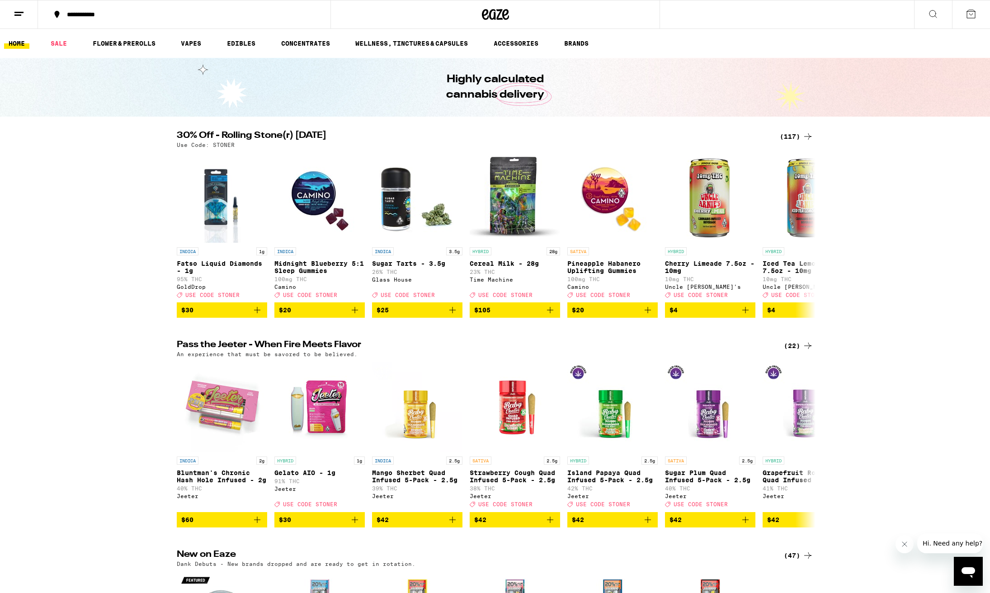
click at [792, 137] on div "(117)" at bounding box center [796, 136] width 33 height 11
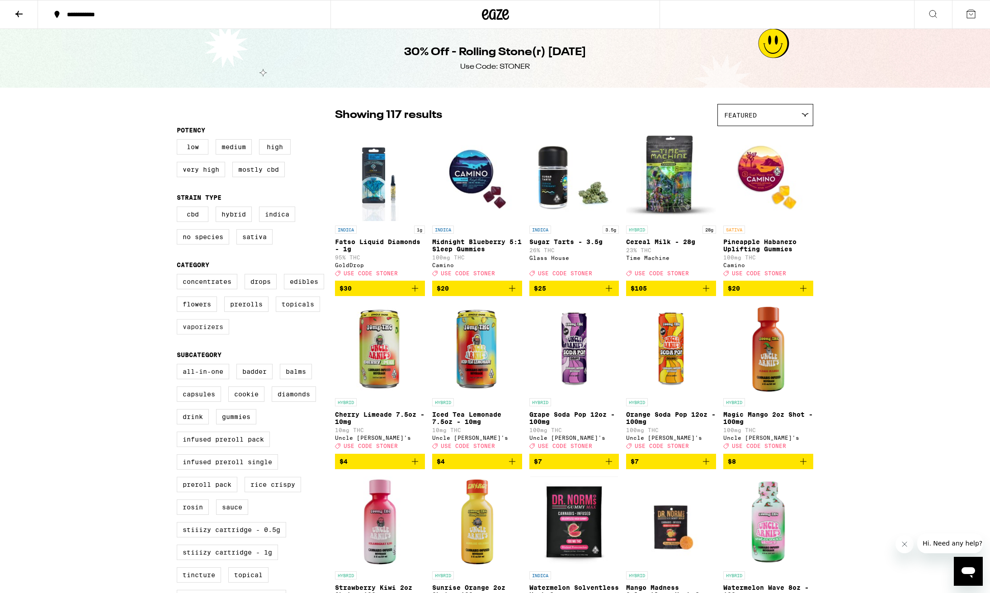
click at [203, 335] on label "Vaporizers" at bounding box center [203, 326] width 52 height 15
click at [179, 276] on input "Vaporizers" at bounding box center [179, 275] width 0 height 0
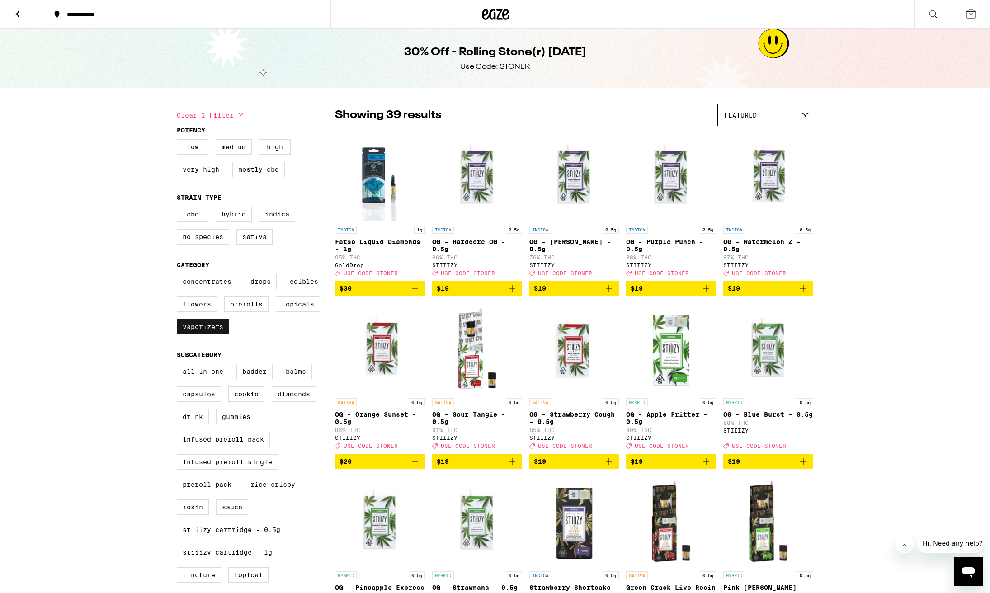
scroll to position [2, 0]
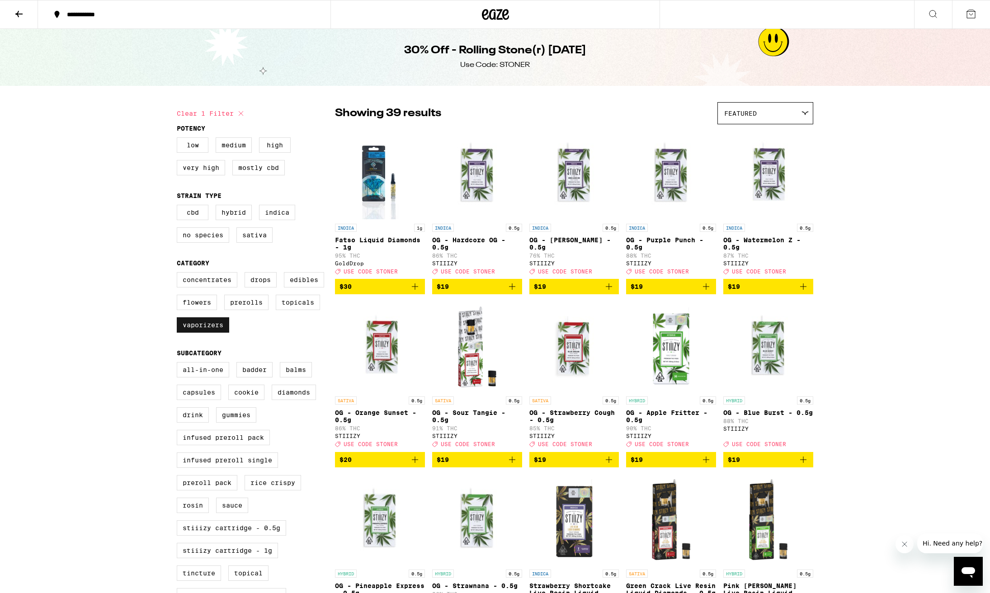
click at [209, 333] on label "Vaporizers" at bounding box center [203, 324] width 52 height 15
click at [179, 274] on input "Vaporizers" at bounding box center [179, 274] width 0 height 0
checkbox input "false"
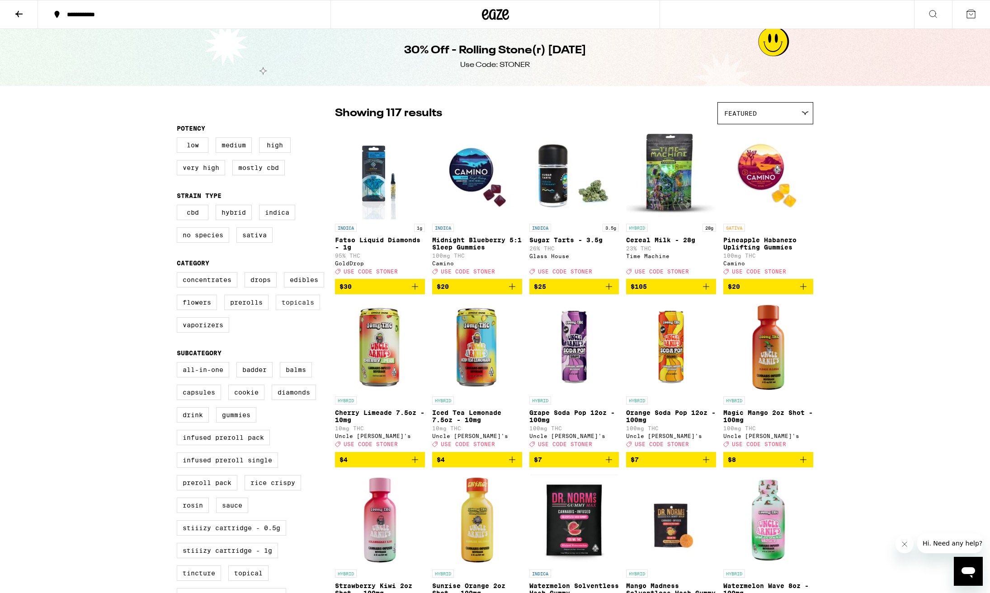
click at [301, 310] on label "Topicals" at bounding box center [298, 302] width 44 height 15
click at [179, 274] on input "Topicals" at bounding box center [179, 274] width 0 height 0
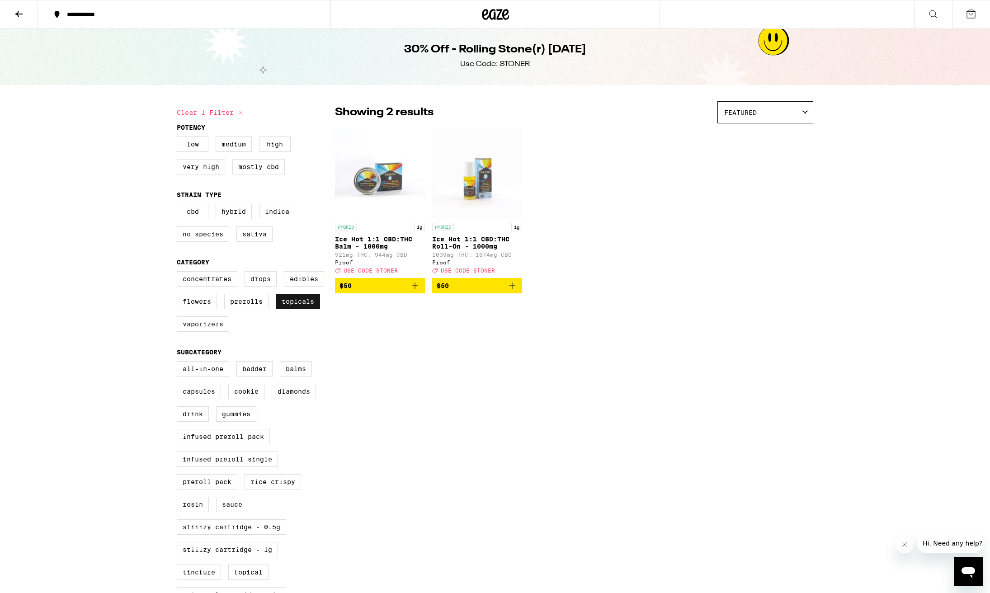
scroll to position [3, 0]
click at [301, 309] on label "Topicals" at bounding box center [298, 301] width 44 height 15
click at [179, 273] on input "Topicals" at bounding box center [179, 272] width 0 height 0
checkbox input "false"
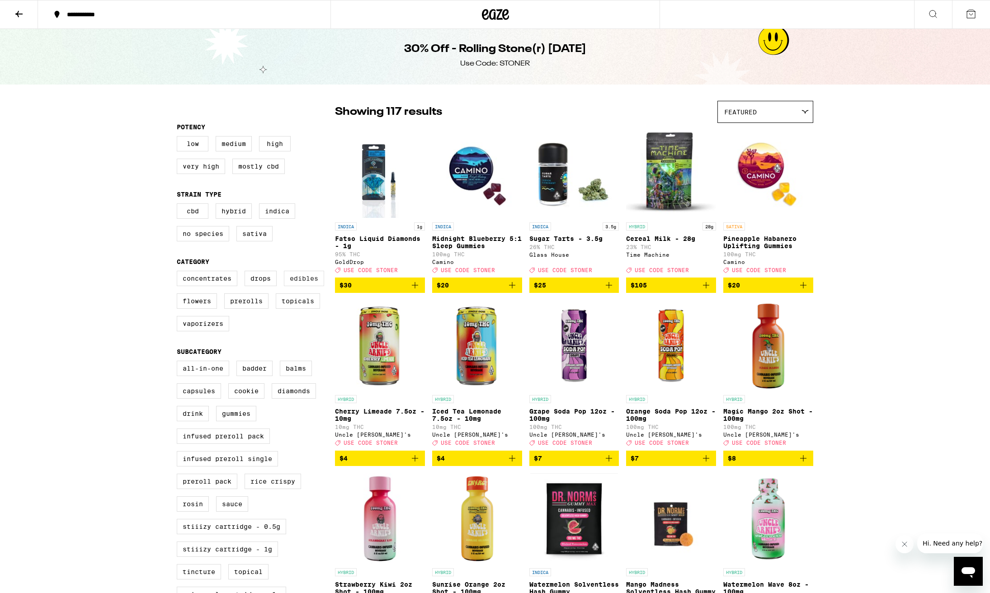
click at [305, 286] on label "Edibles" at bounding box center [304, 278] width 40 height 15
click at [179, 273] on input "Edibles" at bounding box center [179, 272] width 0 height 0
checkbox input "true"
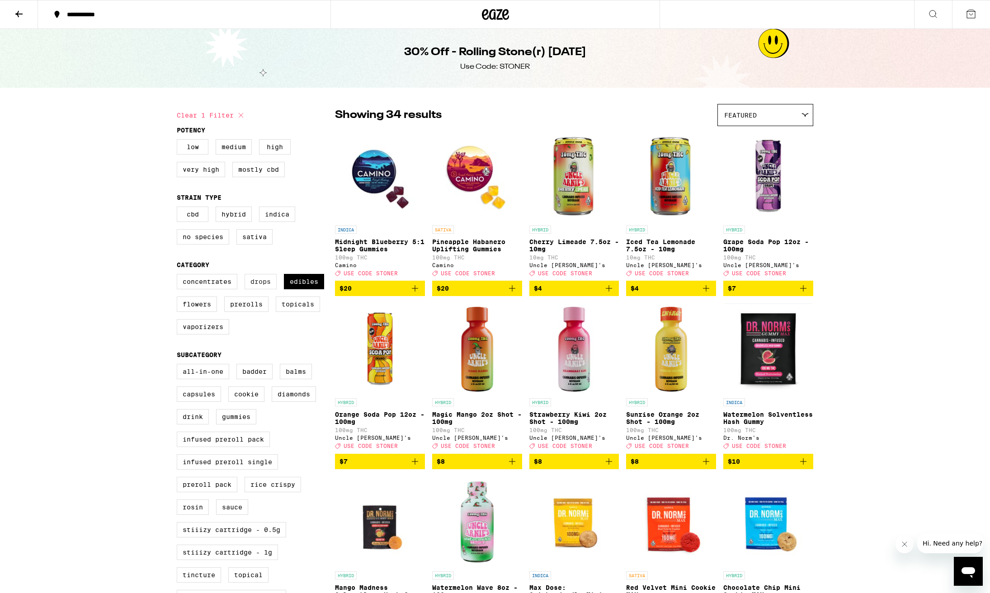
click at [262, 289] on label "Drops" at bounding box center [261, 281] width 32 height 15
click at [179, 276] on input "Drops" at bounding box center [179, 275] width 0 height 0
checkbox input "true"
click at [292, 289] on label "Edibles" at bounding box center [304, 281] width 40 height 15
click at [179, 276] on input "Edibles" at bounding box center [179, 275] width 0 height 0
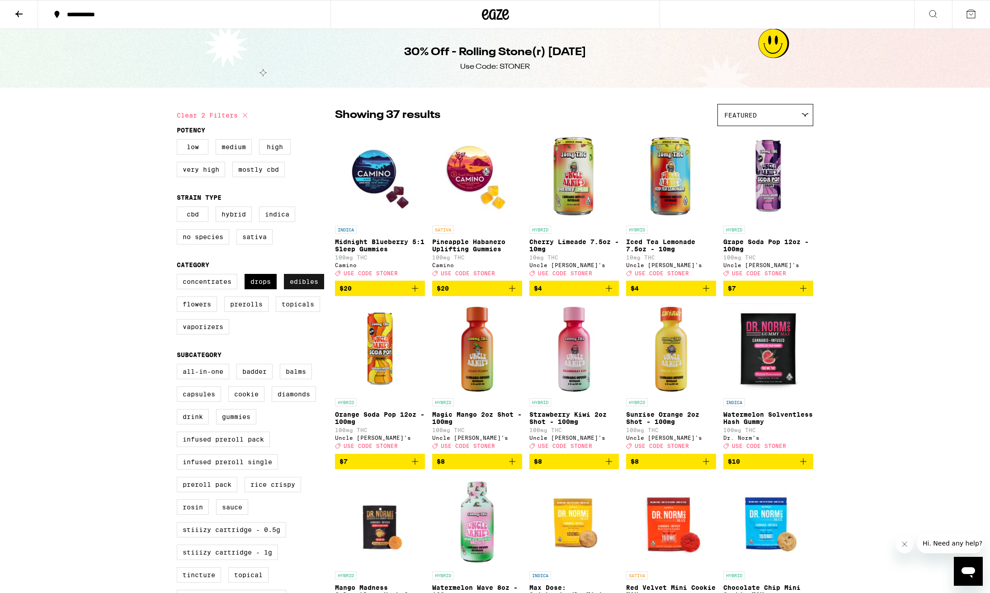
checkbox input "false"
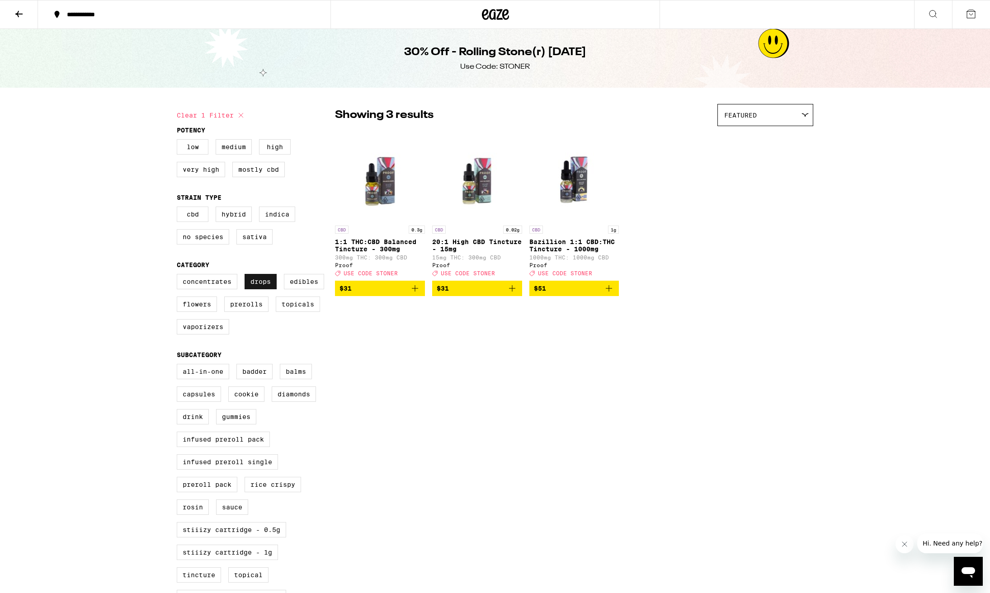
click at [258, 289] on label "Drops" at bounding box center [261, 281] width 32 height 15
click at [179, 276] on input "Drops" at bounding box center [179, 275] width 0 height 0
checkbox input "false"
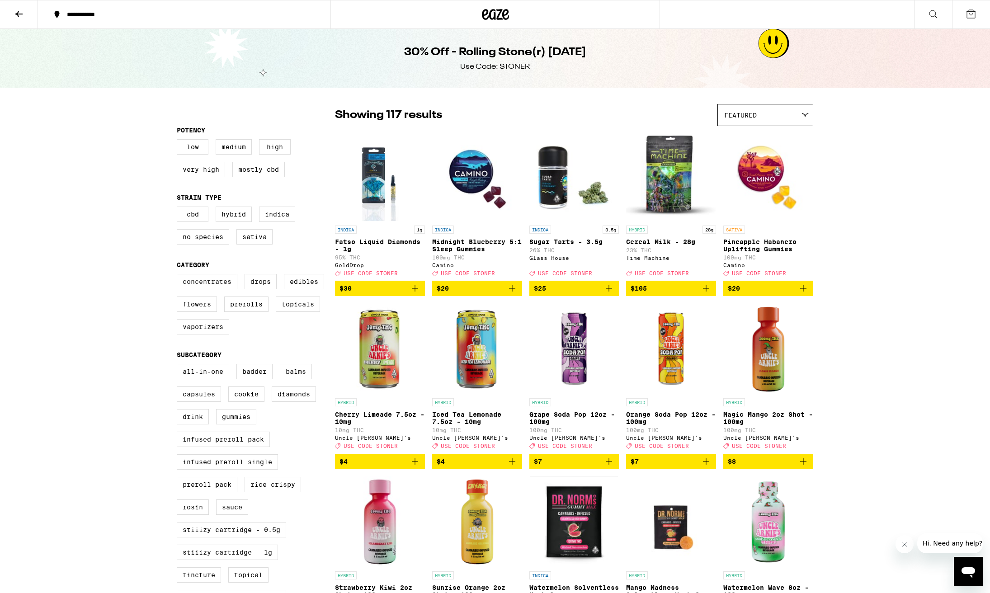
click at [209, 286] on label "Concentrates" at bounding box center [207, 281] width 61 height 15
click at [179, 276] on input "Concentrates" at bounding box center [179, 275] width 0 height 0
checkbox input "true"
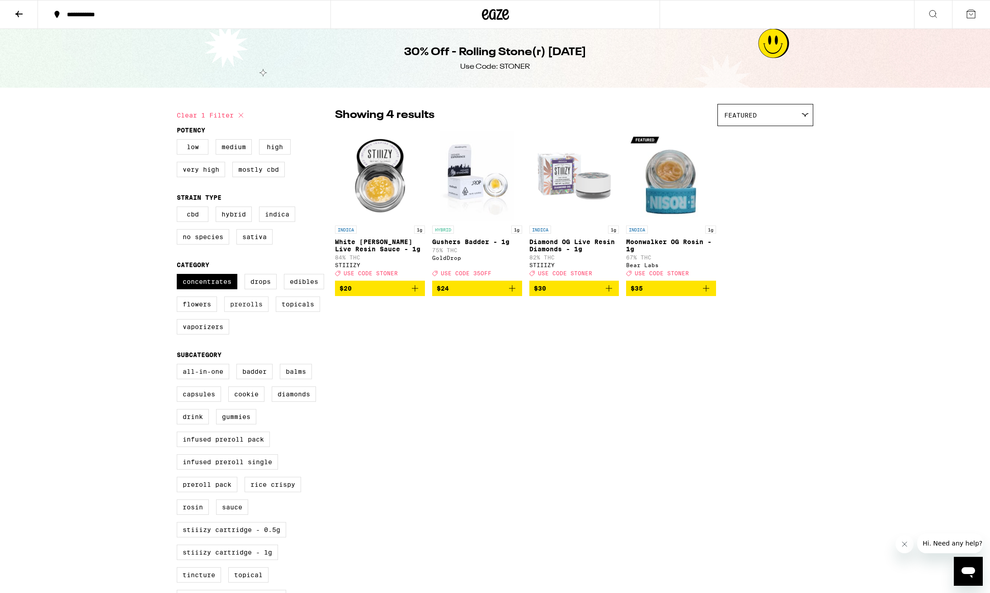
click at [250, 312] on label "Prerolls" at bounding box center [246, 304] width 44 height 15
click at [179, 276] on input "Prerolls" at bounding box center [179, 275] width 0 height 0
checkbox input "true"
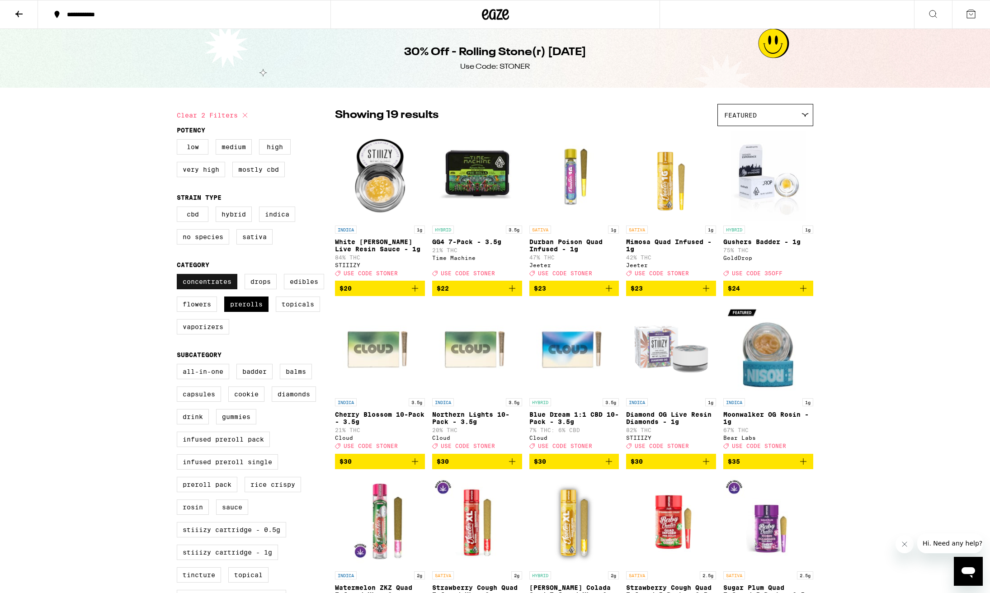
click at [212, 287] on label "Concentrates" at bounding box center [207, 281] width 61 height 15
click at [179, 276] on input "Concentrates" at bounding box center [179, 275] width 0 height 0
checkbox input "false"
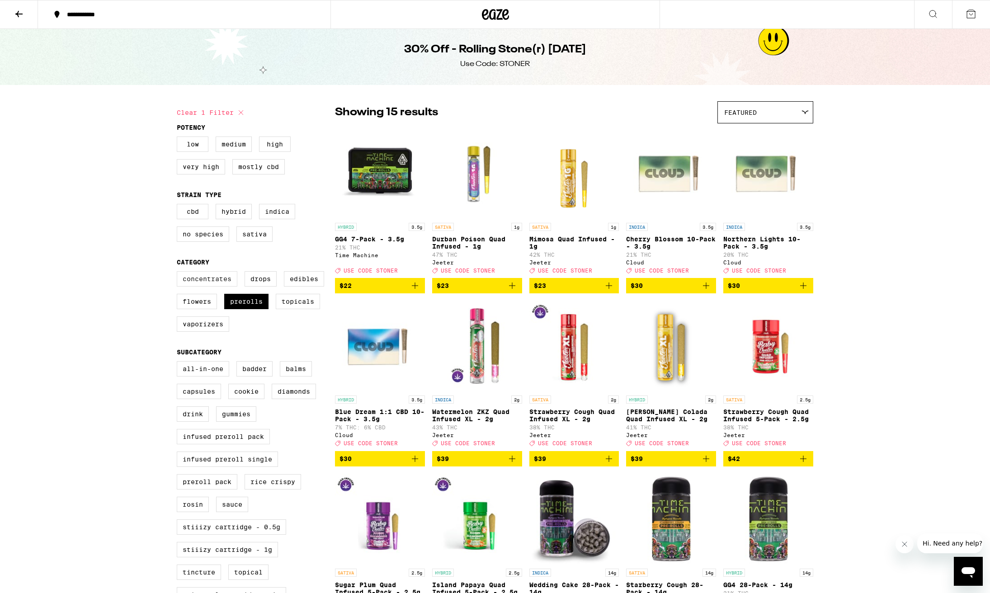
scroll to position [7, 0]
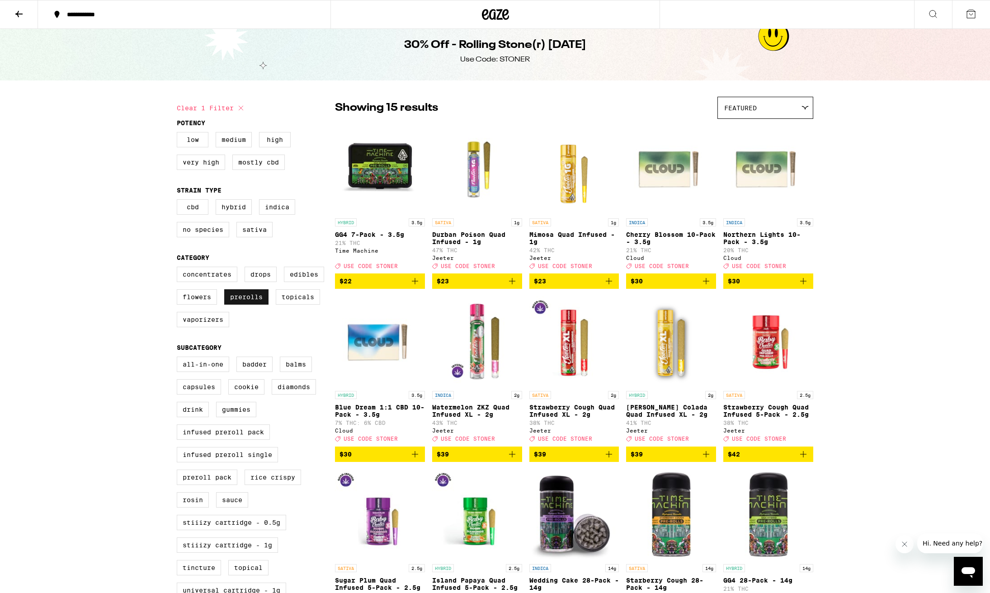
click at [244, 305] on label "Prerolls" at bounding box center [246, 296] width 44 height 15
click at [179, 269] on input "Prerolls" at bounding box center [179, 268] width 0 height 0
checkbox input "false"
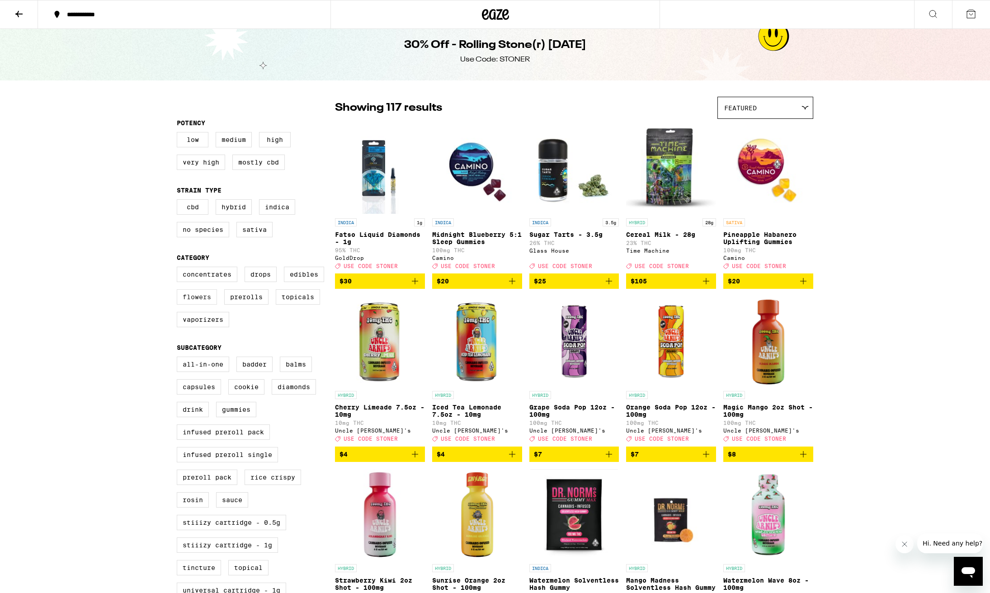
click at [201, 303] on label "Flowers" at bounding box center [197, 296] width 40 height 15
click at [179, 269] on input "Flowers" at bounding box center [179, 268] width 0 height 0
checkbox input "true"
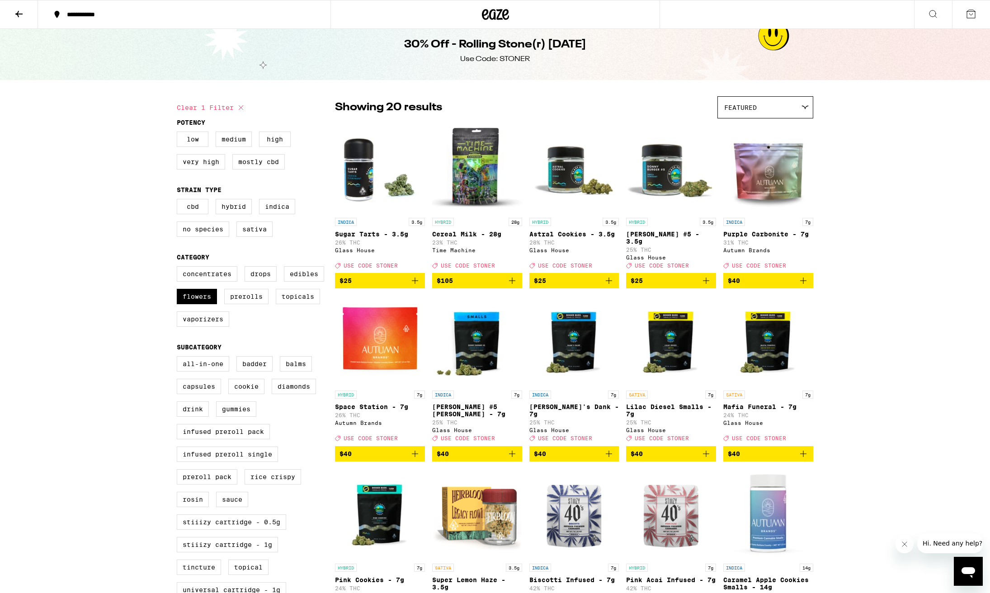
scroll to position [9, 0]
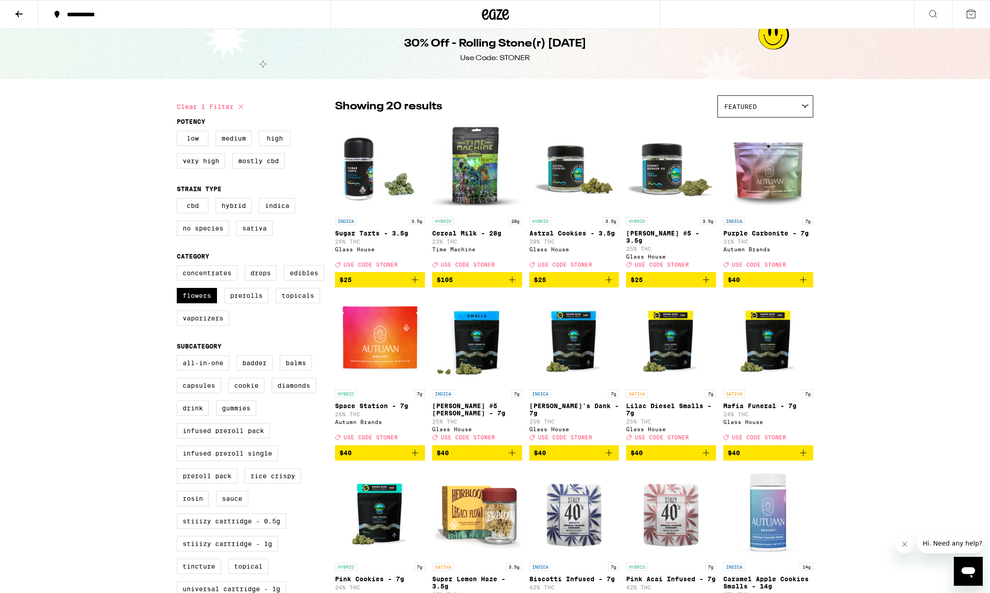
click at [417, 369] on img "Open page for Space Station - 7g from Autumn Brands" at bounding box center [380, 340] width 90 height 90
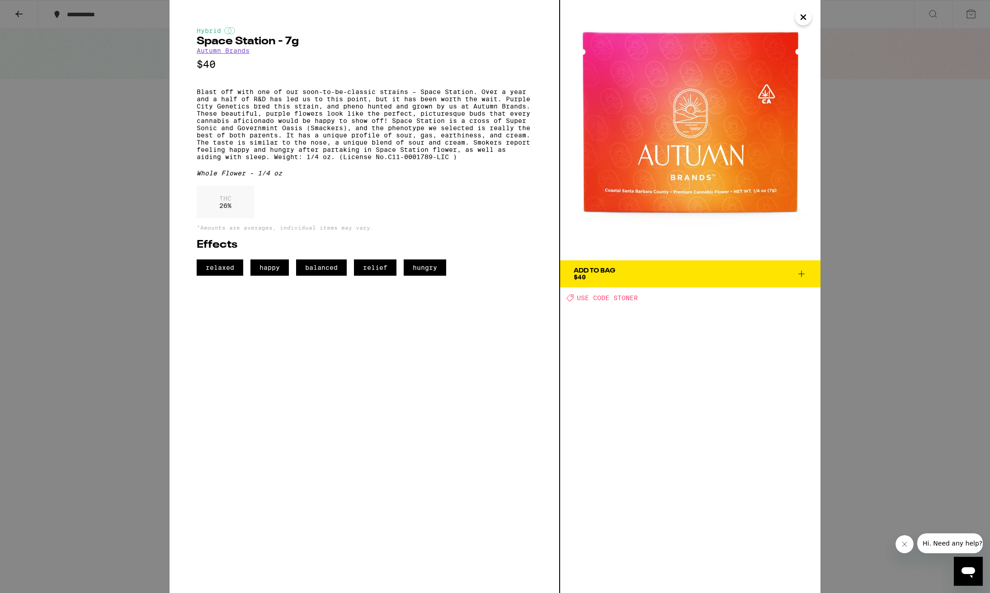
click at [417, 369] on div "Hybrid Space Station - 7g Autumn Brands $40 Blast off with one of our soon-to-b…" at bounding box center [365, 296] width 391 height 593
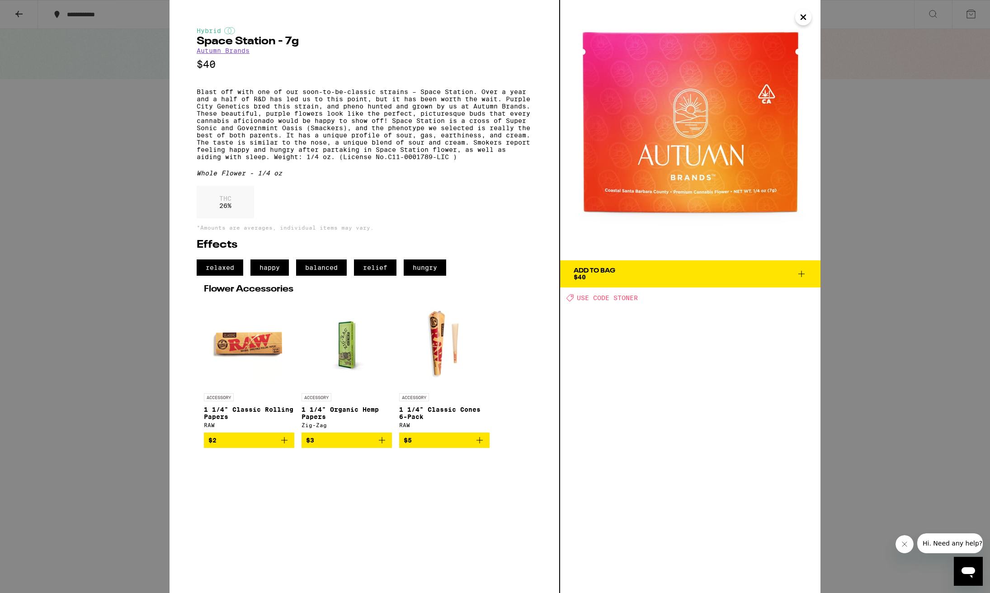
click at [417, 369] on link "ACCESSORY 1 1/4" Classic Cones 6-Pack RAW" at bounding box center [444, 365] width 90 height 134
click at [417, 369] on img at bounding box center [444, 343] width 90 height 90
click at [418, 368] on img at bounding box center [444, 343] width 90 height 90
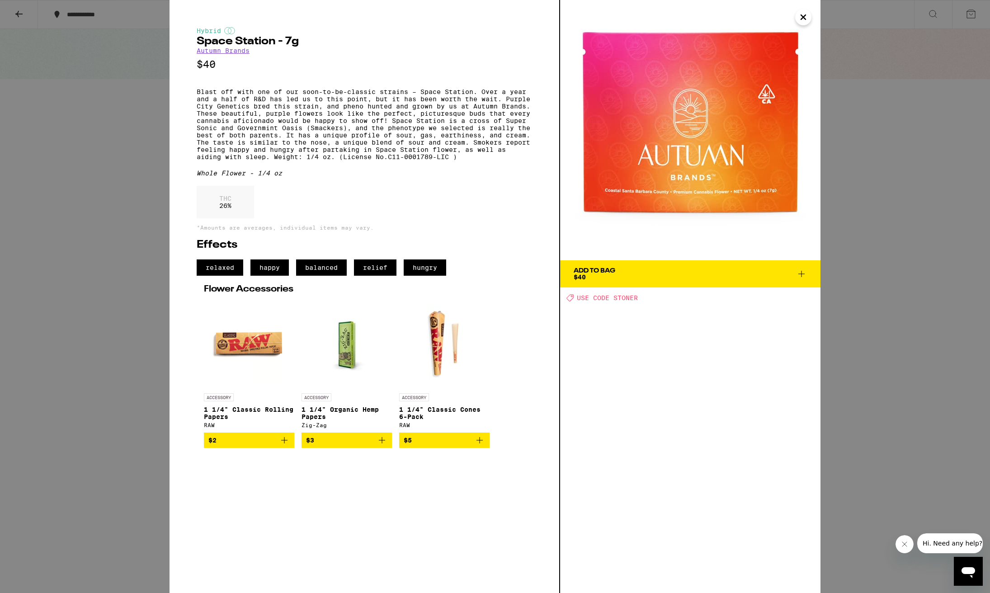
click at [418, 368] on img at bounding box center [444, 343] width 90 height 90
click at [417, 368] on img at bounding box center [444, 343] width 90 height 90
click at [415, 368] on img at bounding box center [444, 343] width 90 height 90
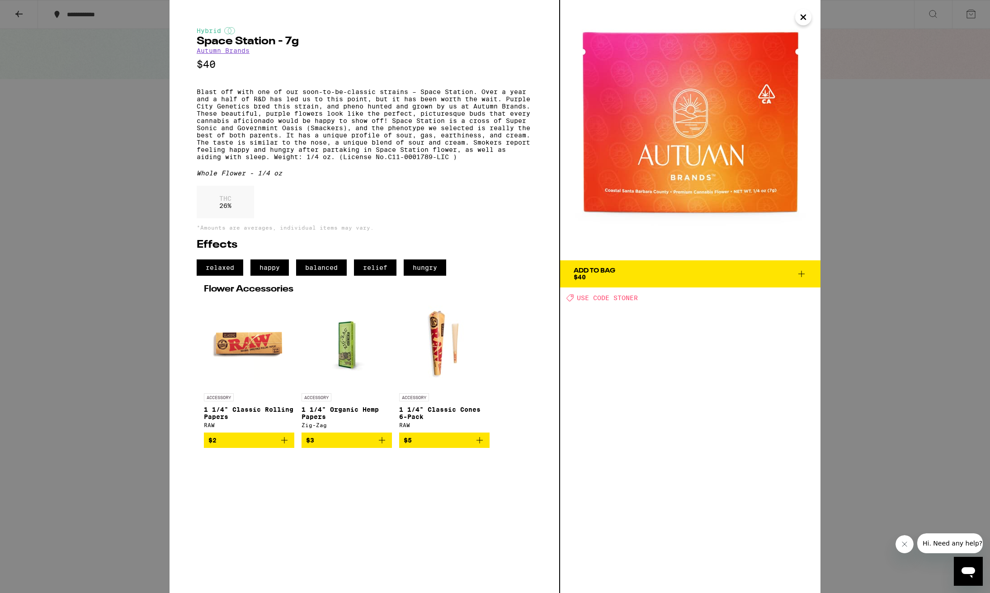
click at [415, 368] on img at bounding box center [444, 343] width 90 height 90
click at [802, 18] on icon "Close" at bounding box center [803, 17] width 11 height 14
